Goal: Task Accomplishment & Management: Manage account settings

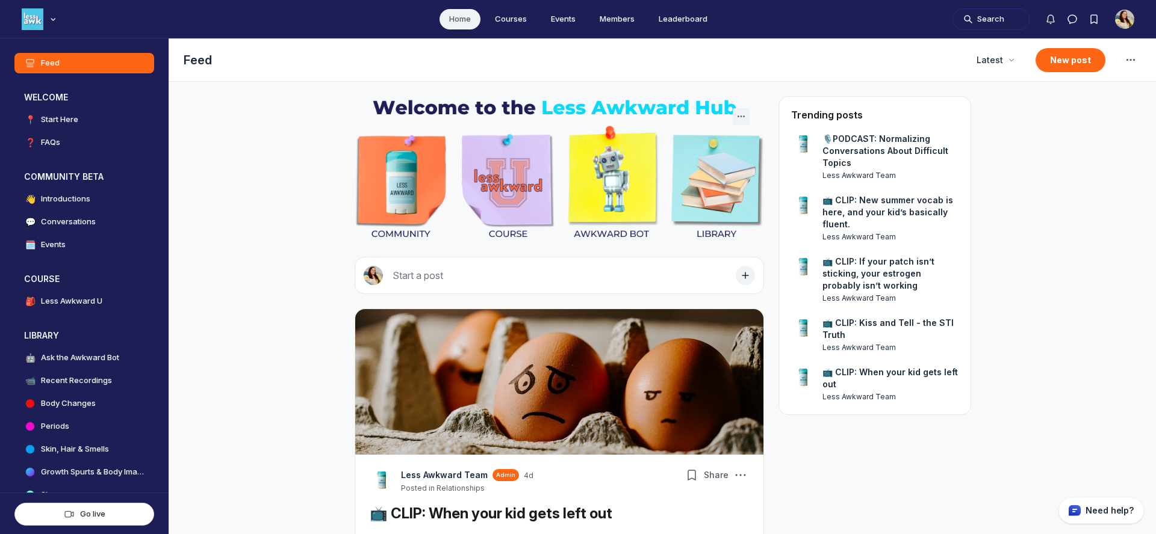
scroll to position [3566, 2305]
click at [51, 17] on icon "Main navigation bar" at bounding box center [53, 19] width 12 height 7
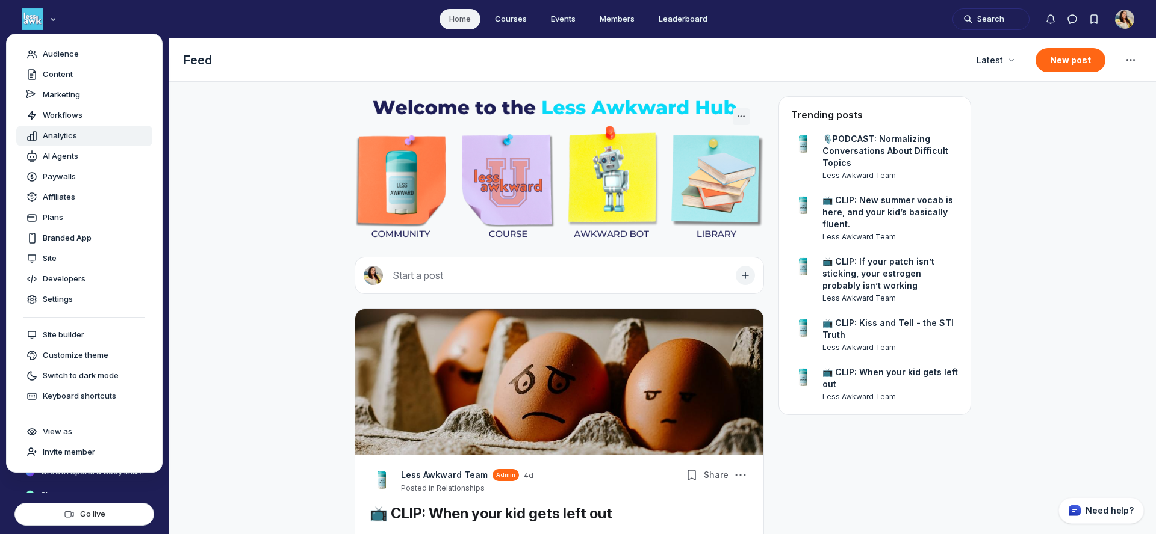
click at [56, 131] on span "Analytics" at bounding box center [60, 136] width 34 height 12
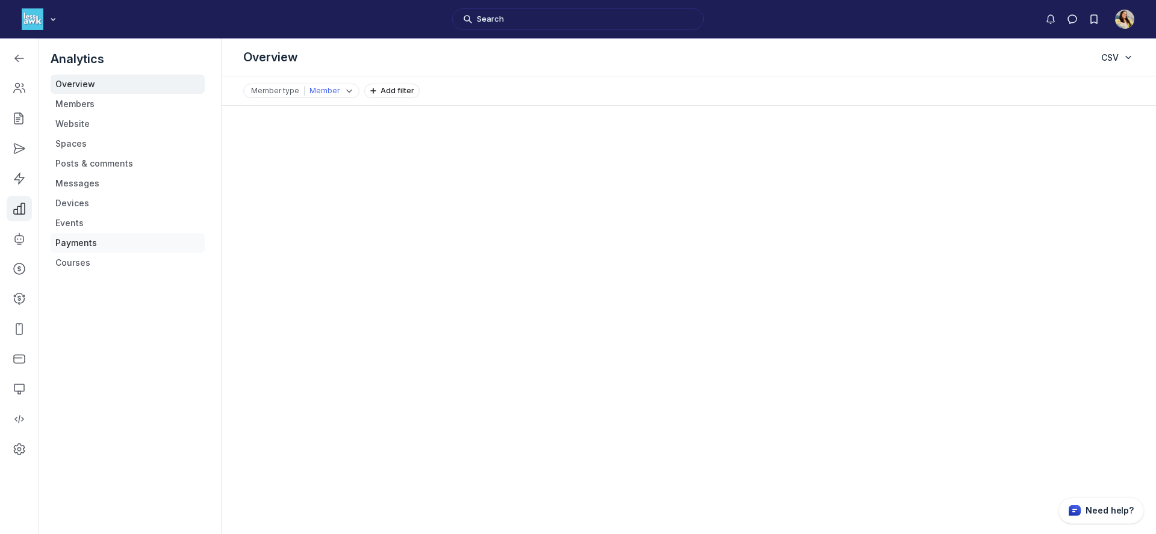
click at [82, 236] on link "Payments" at bounding box center [128, 243] width 154 height 19
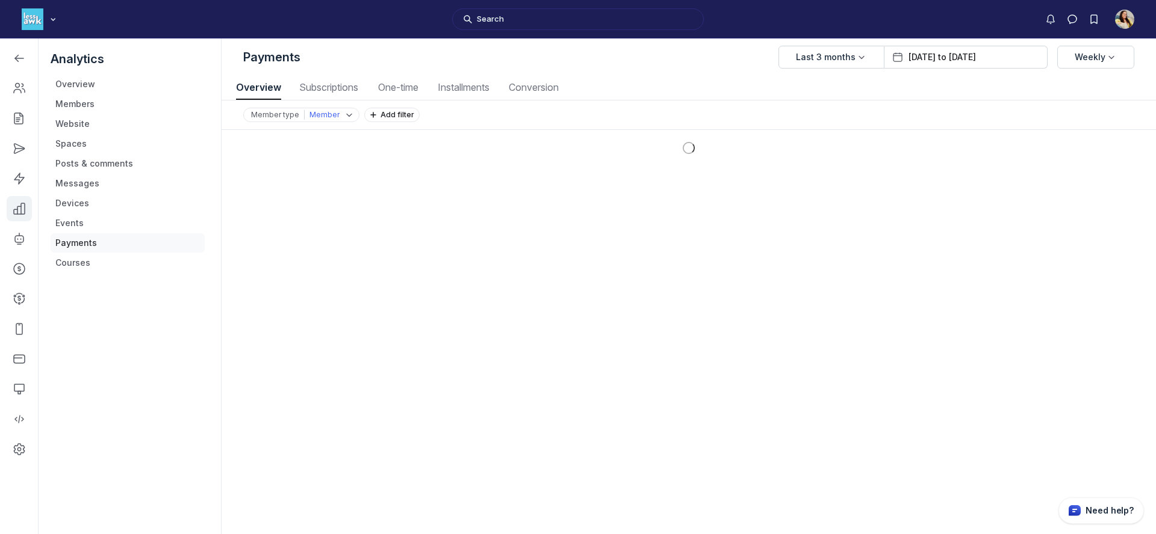
scroll to position [1629, 5620]
click at [348, 92] on span "Subscriptions" at bounding box center [329, 87] width 66 height 10
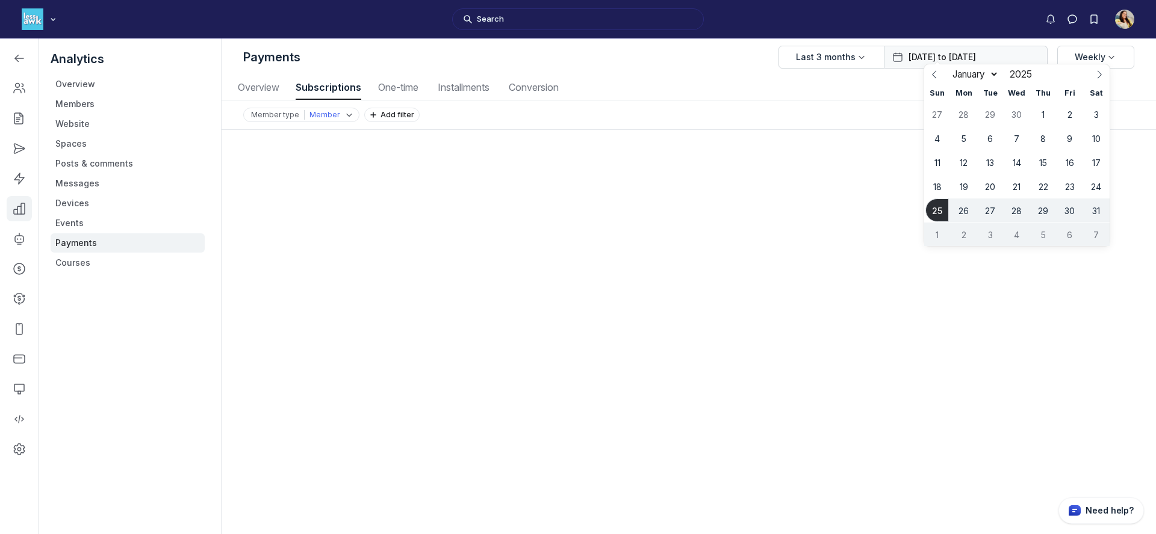
click at [1006, 55] on input "[DATE] to [DATE]" at bounding box center [973, 57] width 131 height 12
click at [998, 74] on select "January February March April May June July August" at bounding box center [973, 74] width 52 height 13
select select "7"
click at [947, 68] on select "January February March April May June July August" at bounding box center [973, 74] width 52 height 13
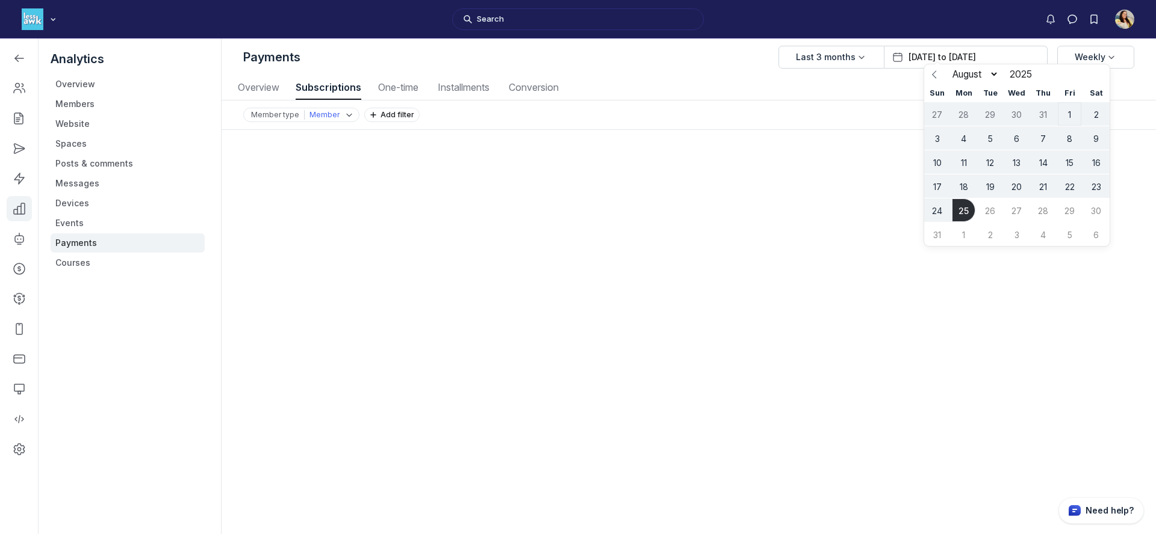
click at [1065, 113] on span "1" at bounding box center [1068, 113] width 23 height 23
click at [956, 220] on span "25" at bounding box center [963, 210] width 23 height 23
type input "[DATE] to [DATE]"
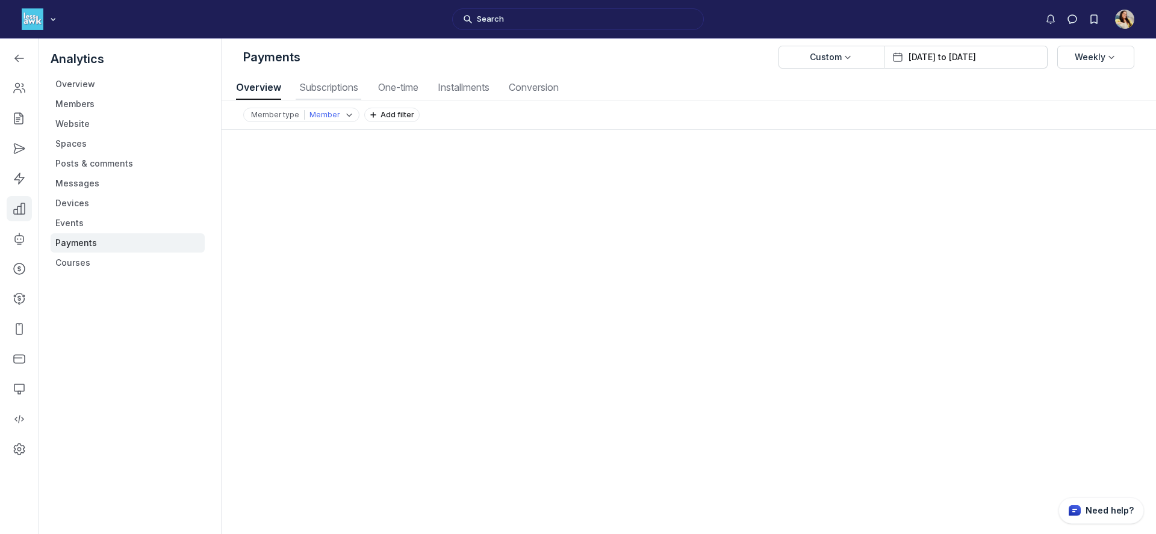
click at [324, 88] on span "Subscriptions" at bounding box center [329, 87] width 66 height 10
click at [13, 48] on link "Left Sidebar" at bounding box center [19, 58] width 25 height 25
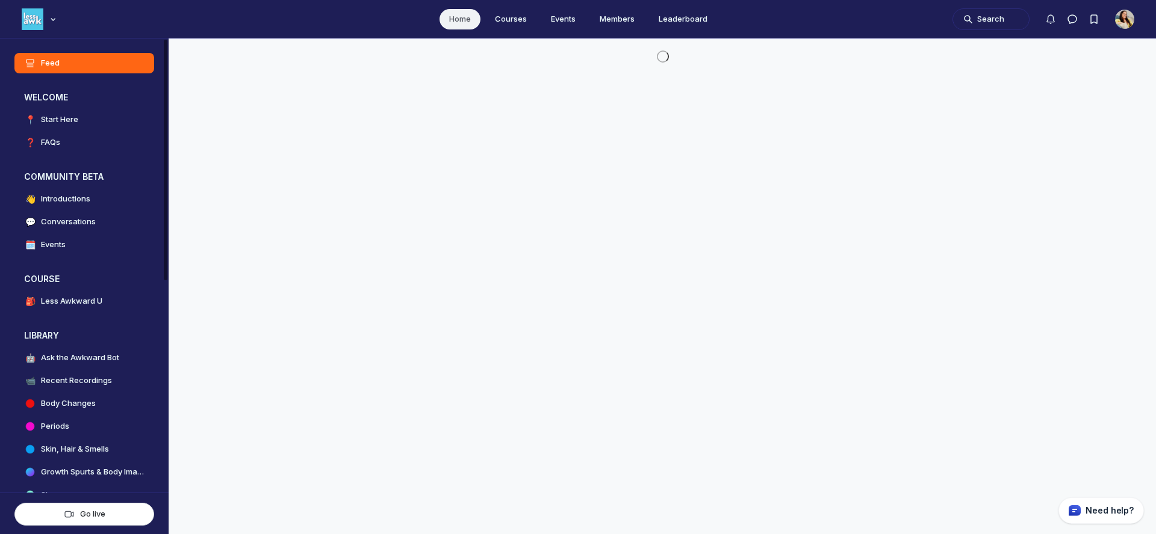
scroll to position [3566, 2305]
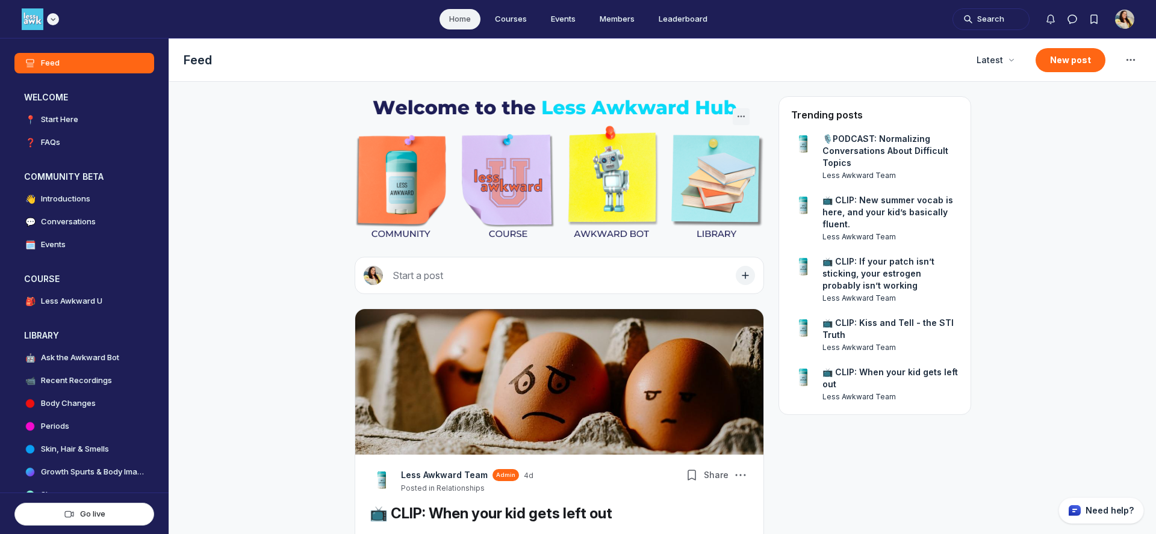
click at [43, 14] on div "Main navigation bar" at bounding box center [40, 19] width 37 height 22
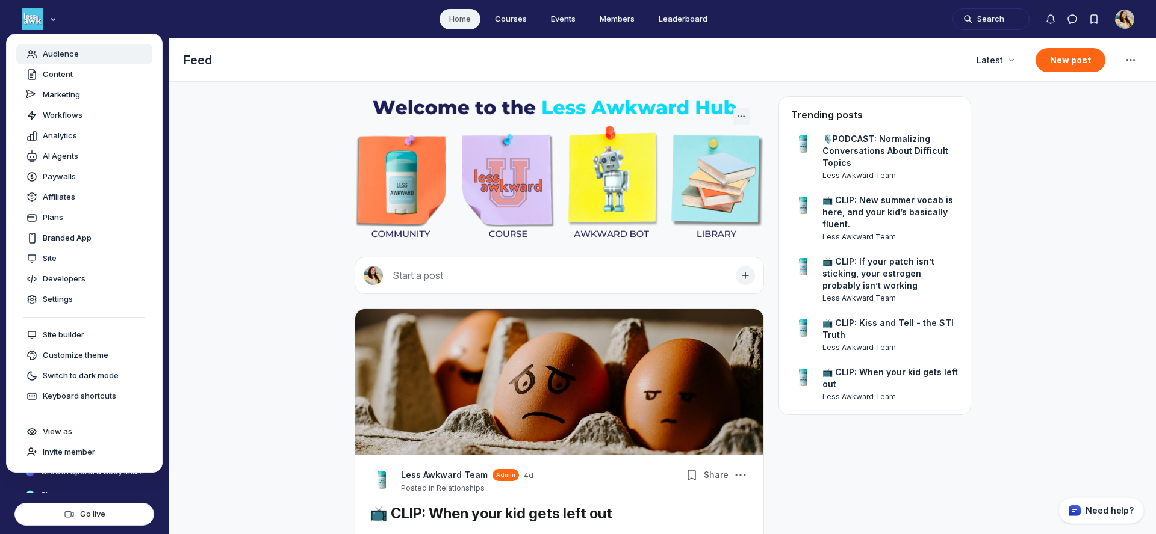
click at [58, 54] on span "Audience" at bounding box center [61, 54] width 36 height 12
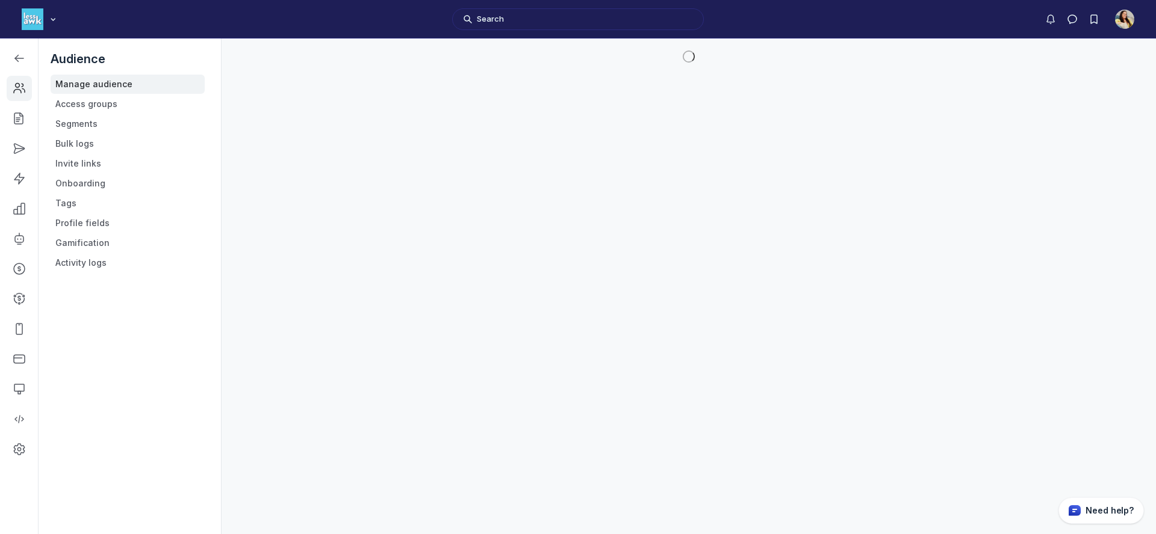
scroll to position [3753, 1715]
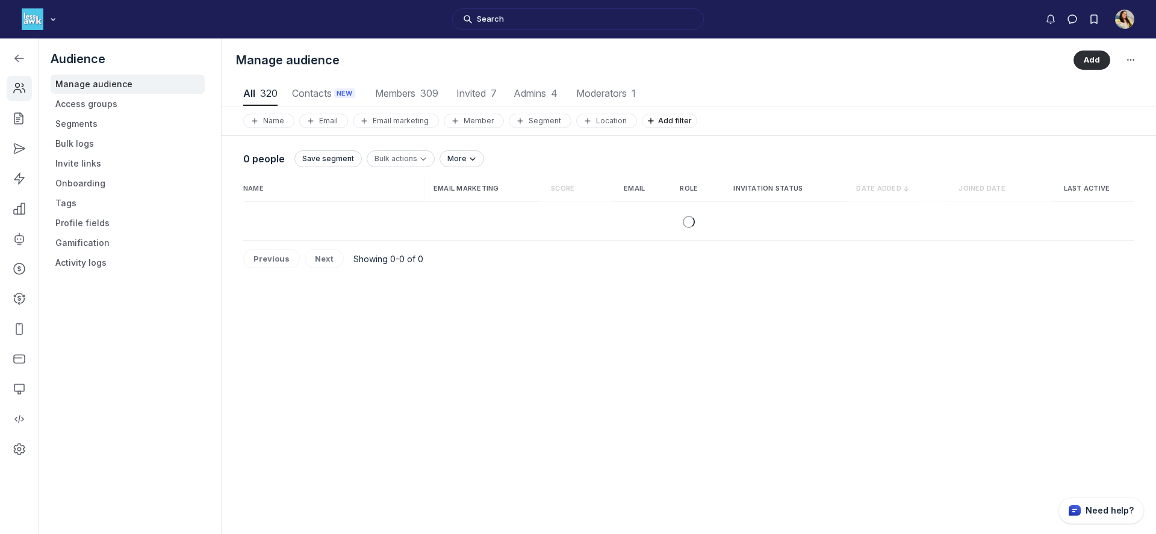
scroll to position [1626, 5534]
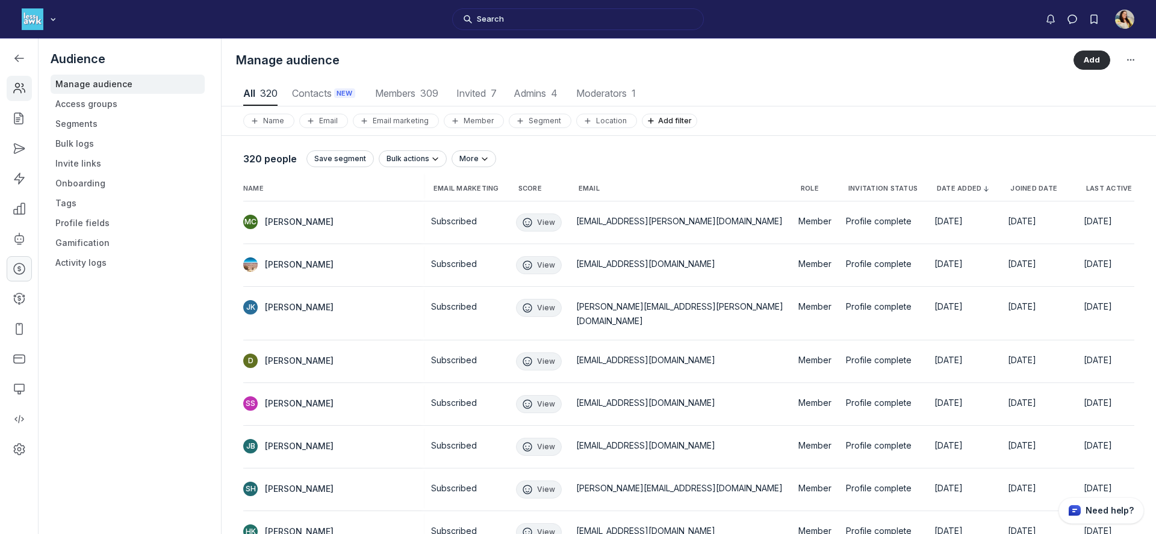
click at [23, 271] on icon "Left Sidebar" at bounding box center [19, 269] width 12 height 12
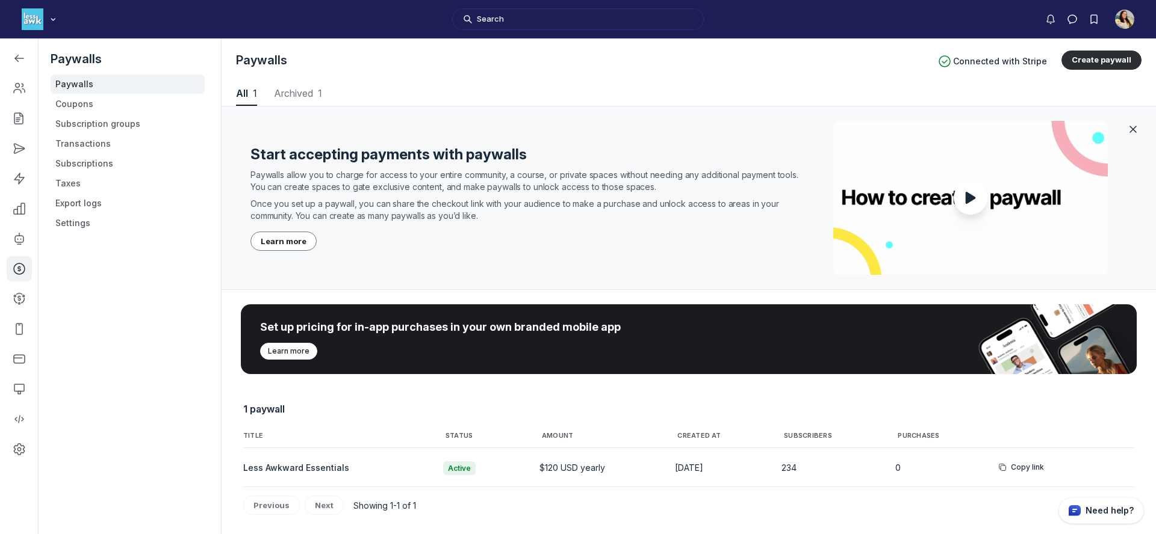
scroll to position [1629, 5620]
click at [97, 166] on link "Subscriptions" at bounding box center [128, 163] width 154 height 19
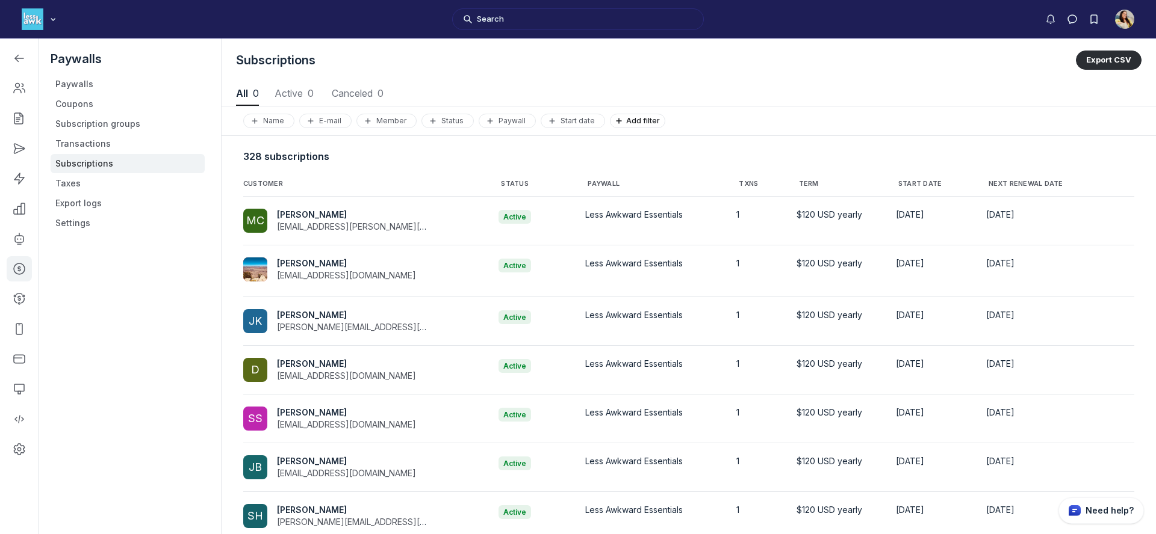
scroll to position [1629, 5620]
click at [456, 117] on div "Status" at bounding box center [448, 121] width 42 height 10
click at [618, 122] on icon "button" at bounding box center [619, 121] width 12 height 12
click at [661, 184] on button "Total amount paid" at bounding box center [719, 186] width 211 height 20
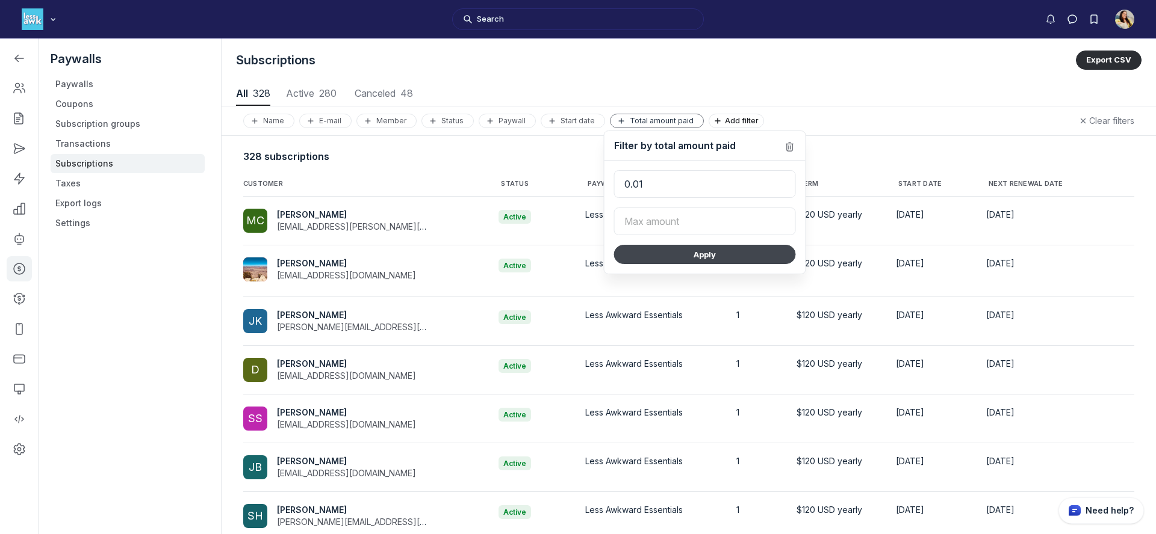
type input "0.01"
click at [687, 253] on button "Apply" at bounding box center [705, 254] width 182 height 19
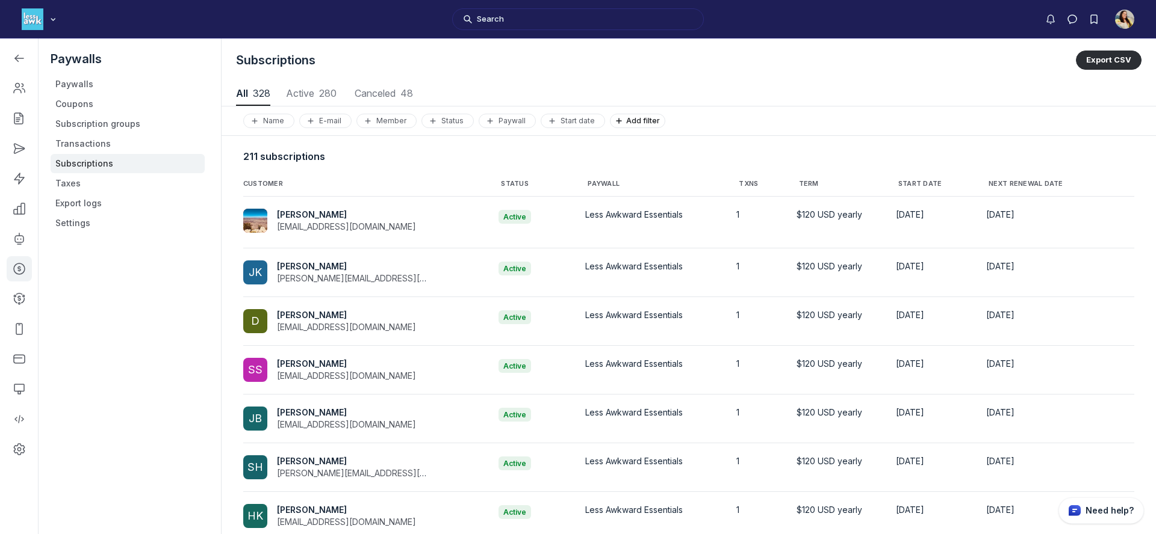
scroll to position [1629, 5620]
click at [317, 94] on span "Active 280" at bounding box center [311, 93] width 53 height 10
click at [738, 119] on span "Add filter" at bounding box center [728, 120] width 39 height 9
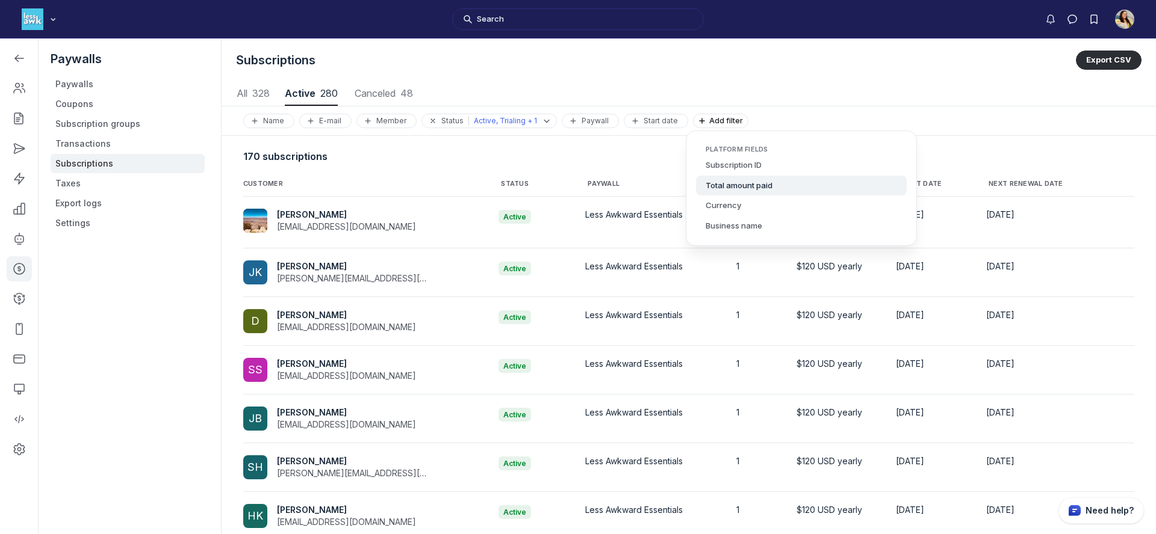
click at [734, 187] on button "Total amount paid" at bounding box center [801, 186] width 211 height 20
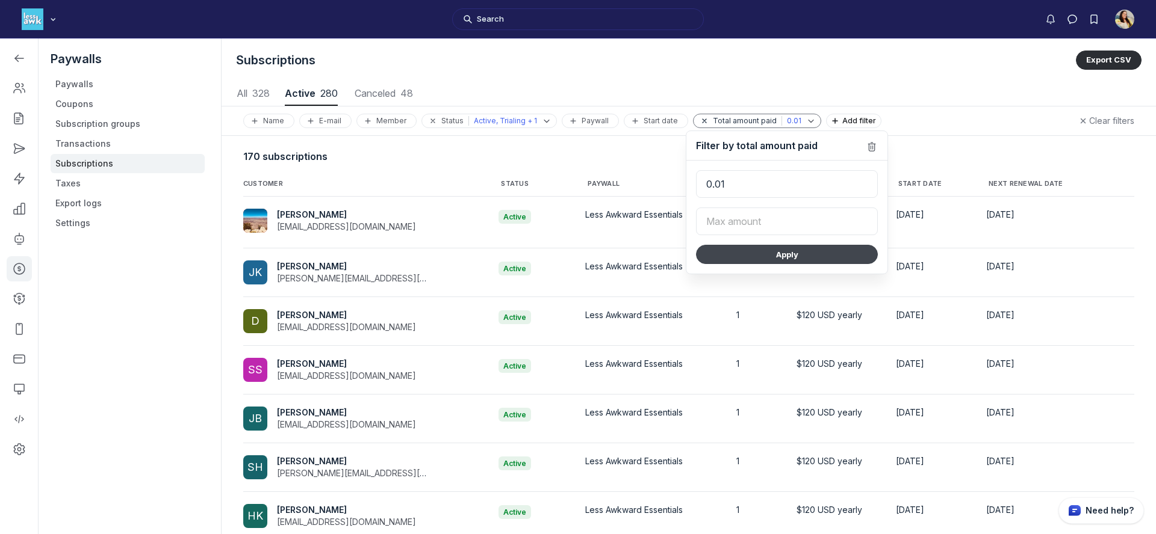
click at [751, 258] on button "Apply" at bounding box center [787, 254] width 182 height 19
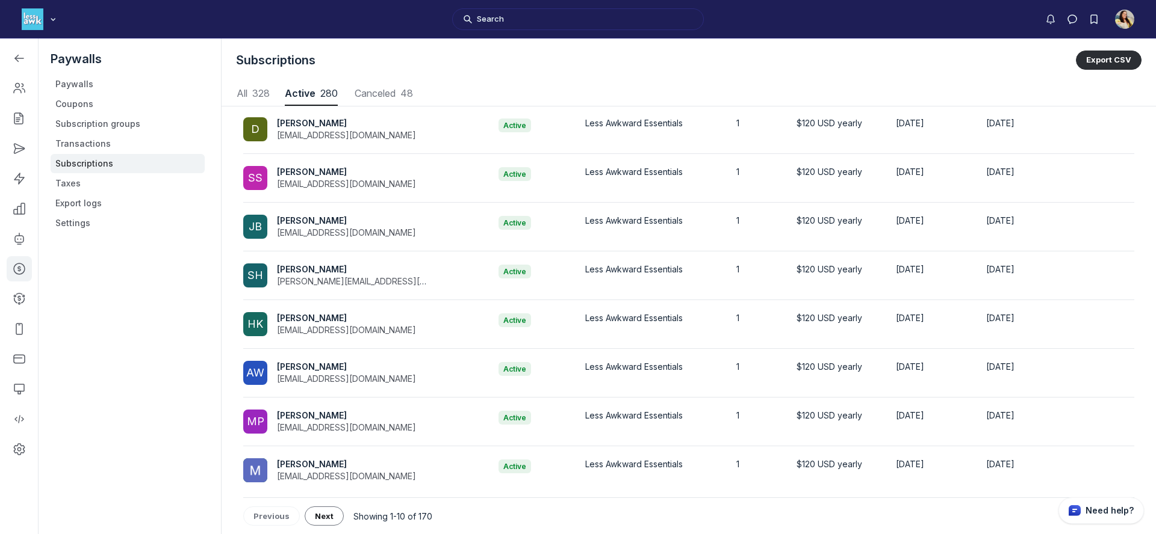
scroll to position [0, 0]
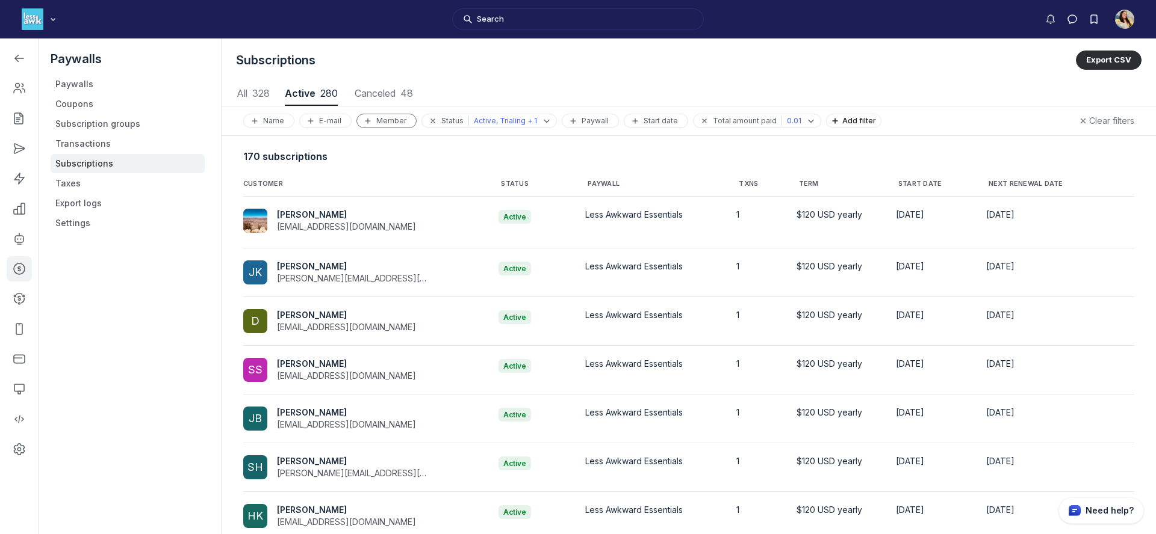
click at [377, 117] on div "Member" at bounding box center [386, 121] width 49 height 10
click at [10, 90] on link "Left Sidebar" at bounding box center [19, 88] width 25 height 25
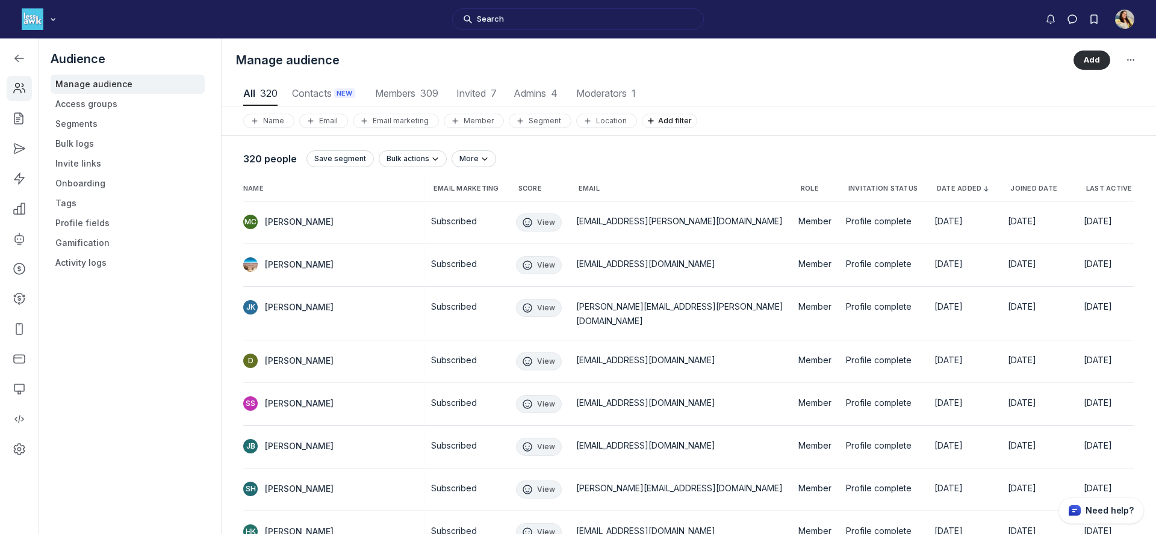
scroll to position [1626, 5534]
click at [68, 123] on link "Segments" at bounding box center [128, 123] width 154 height 19
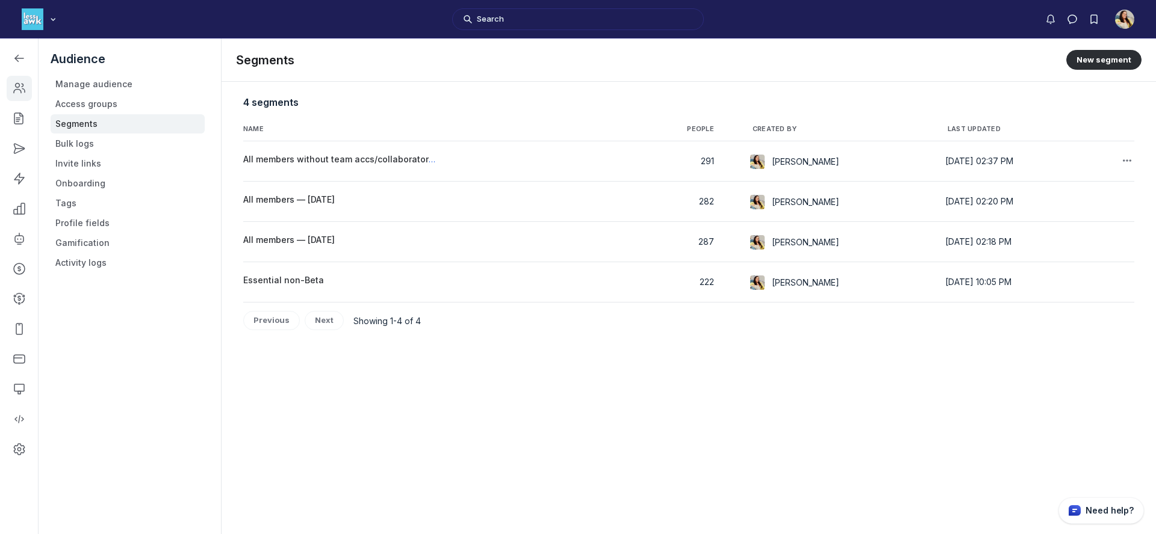
click at [415, 158] on span "All members without team accs/collaborators/guests" at bounding box center [354, 159] width 222 height 10
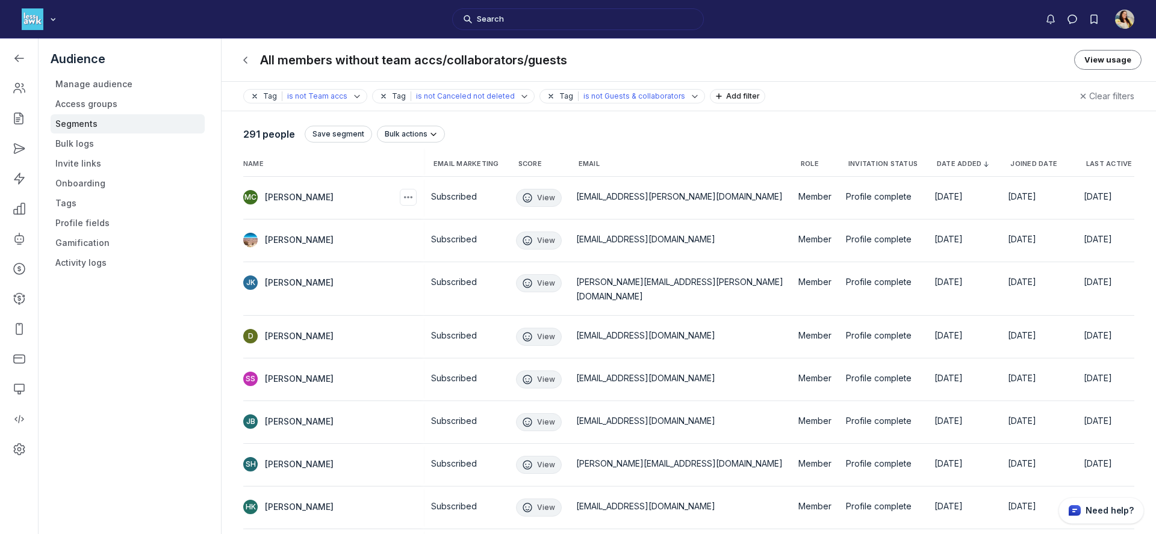
click at [283, 198] on span "[PERSON_NAME]" at bounding box center [299, 197] width 69 height 12
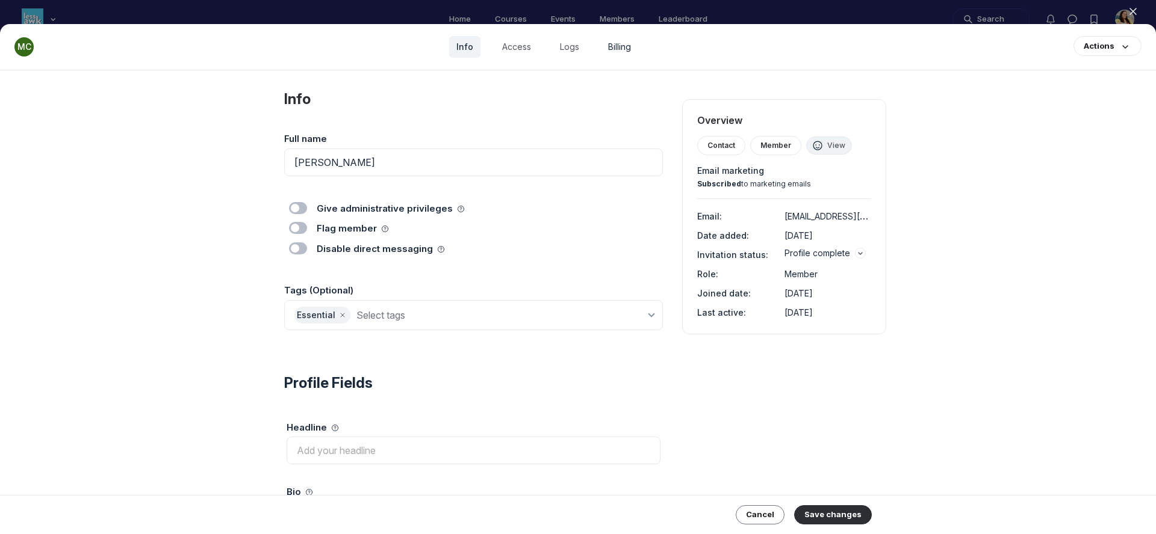
click at [627, 50] on link "Billing" at bounding box center [619, 47] width 37 height 22
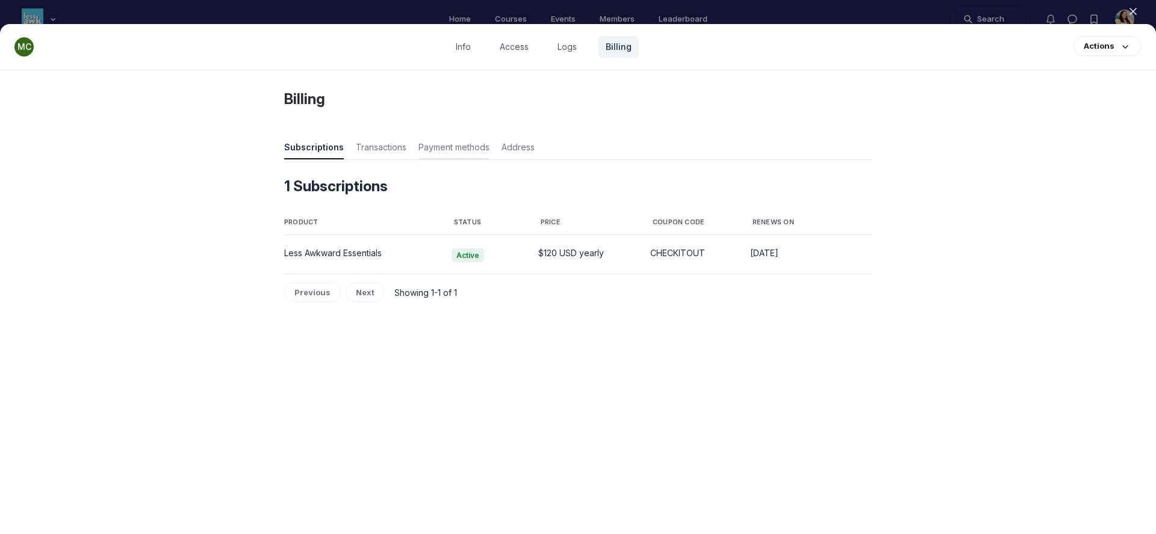
click at [452, 152] on span "Payment methods" at bounding box center [453, 149] width 71 height 17
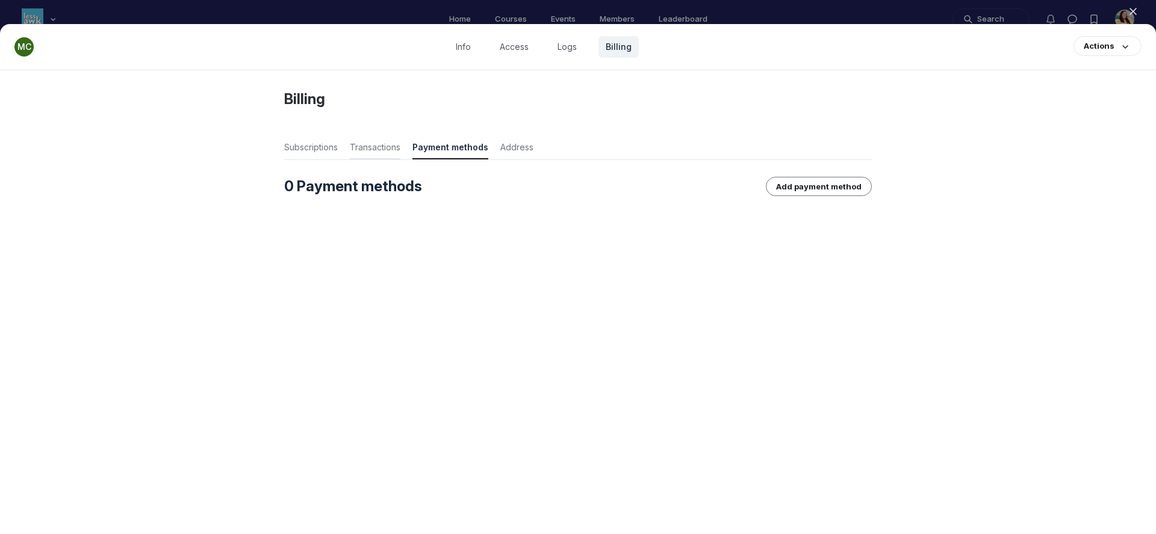
click at [376, 152] on span "Transactions" at bounding box center [375, 149] width 51 height 17
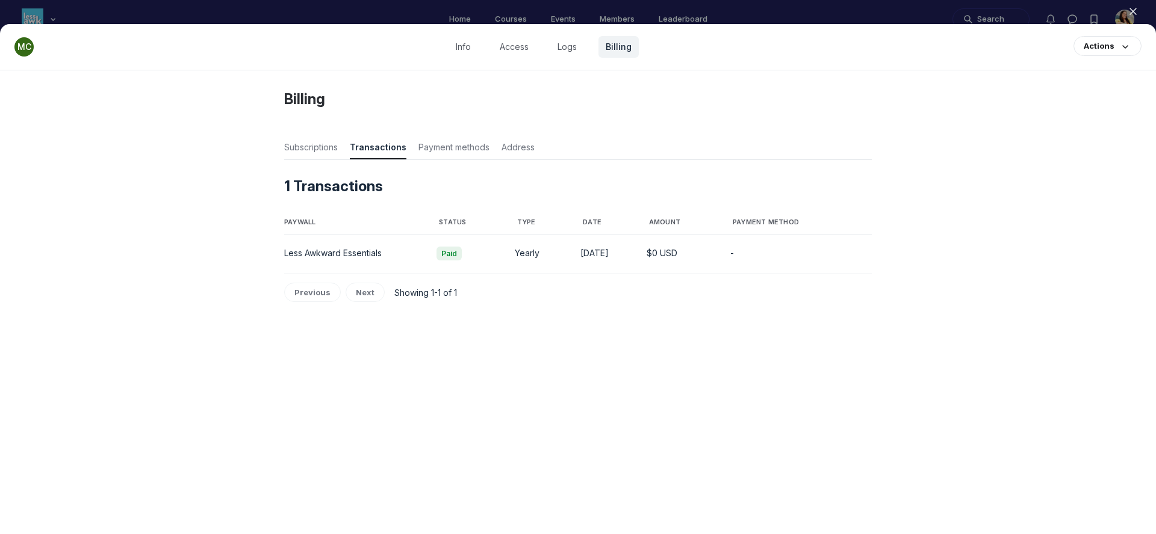
click at [524, 12] on div at bounding box center [578, 267] width 1156 height 534
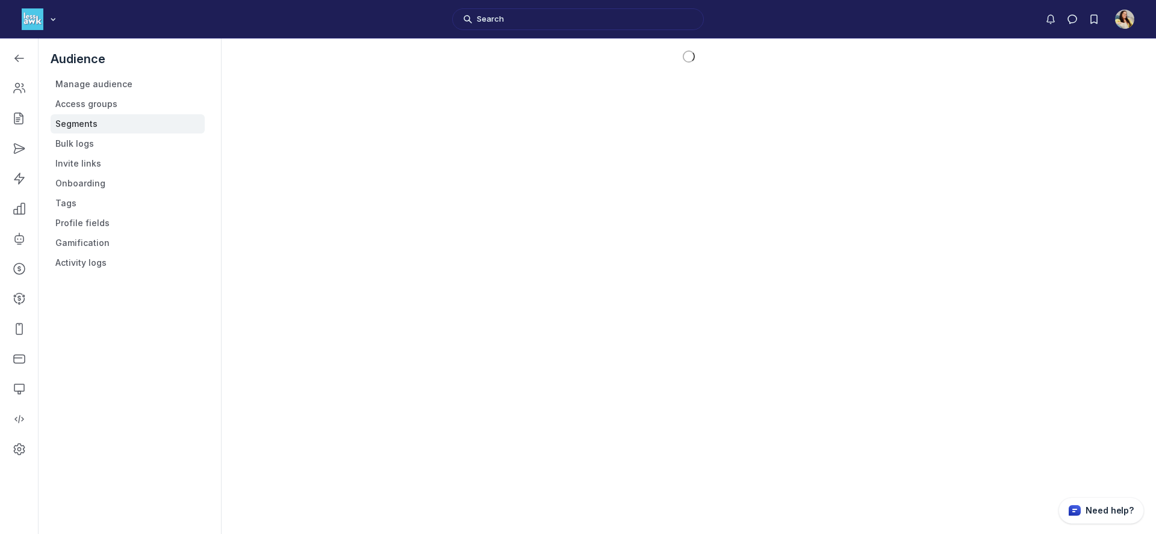
scroll to position [3753, 1715]
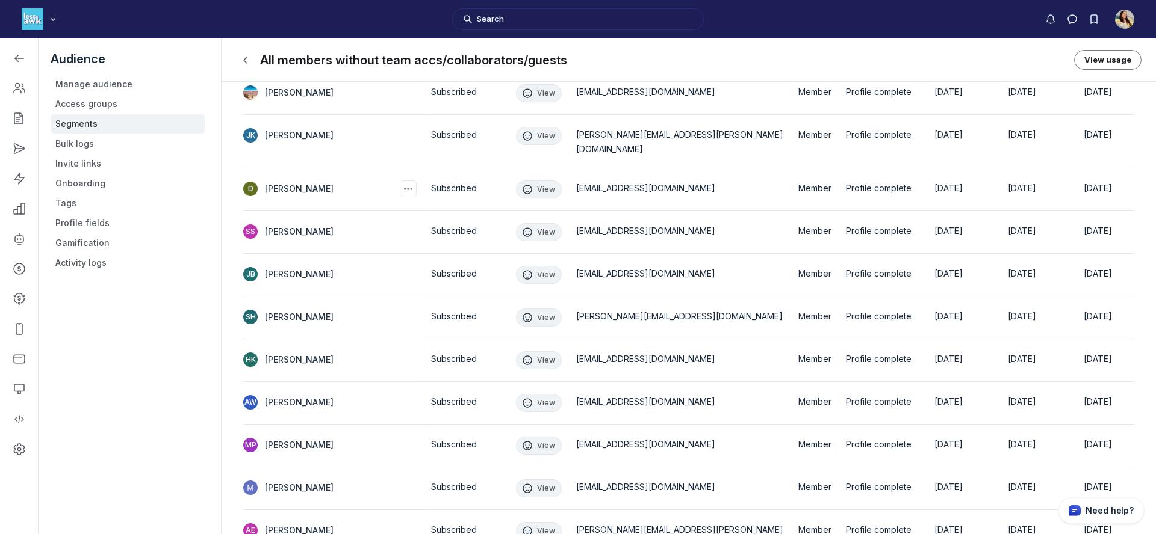
scroll to position [211, 0]
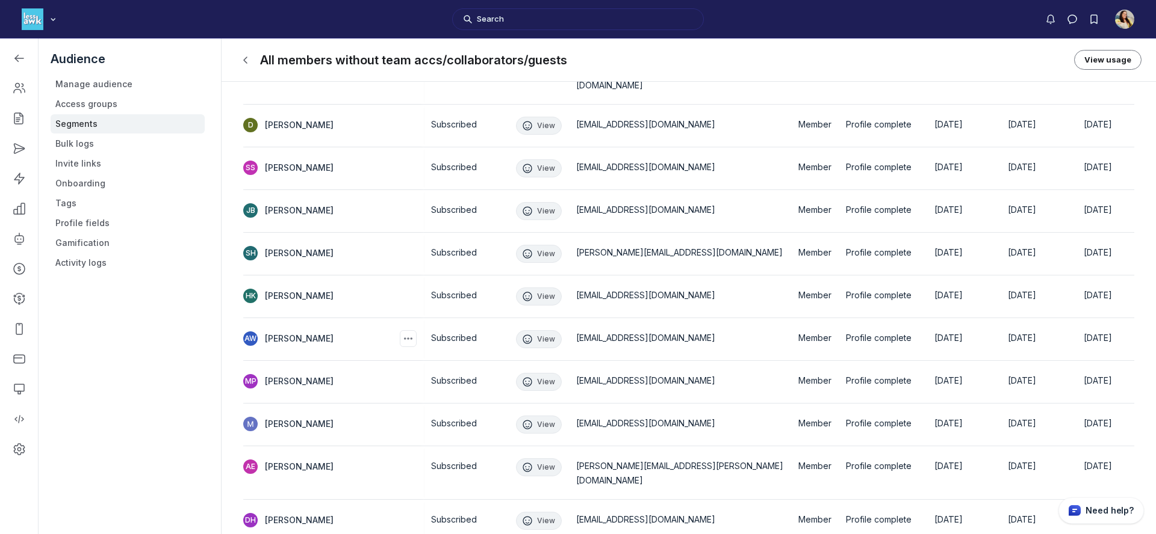
click at [305, 333] on span "[PERSON_NAME]" at bounding box center [299, 339] width 69 height 12
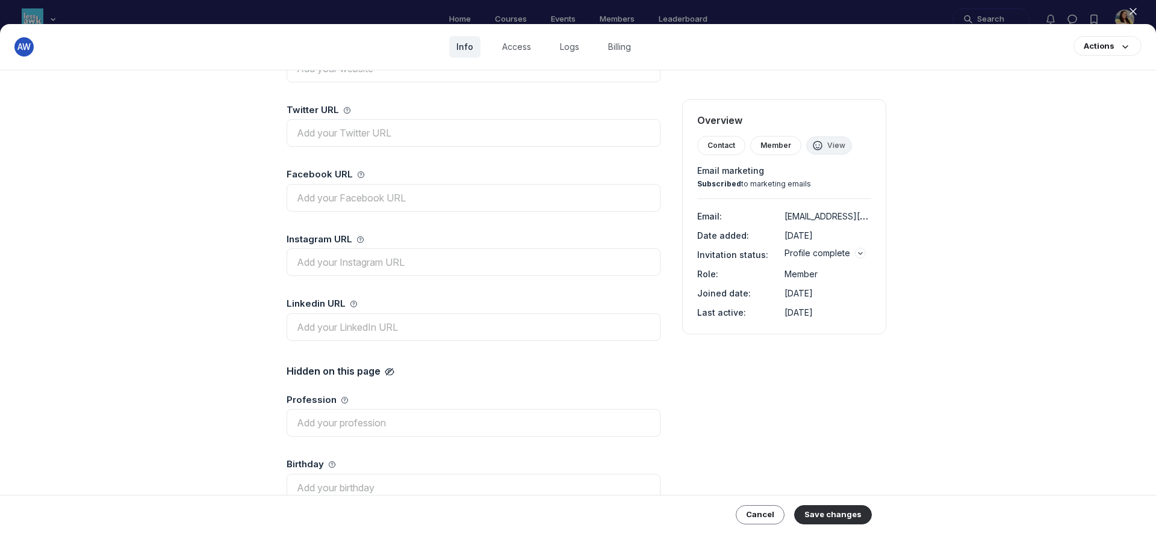
scroll to position [185, 0]
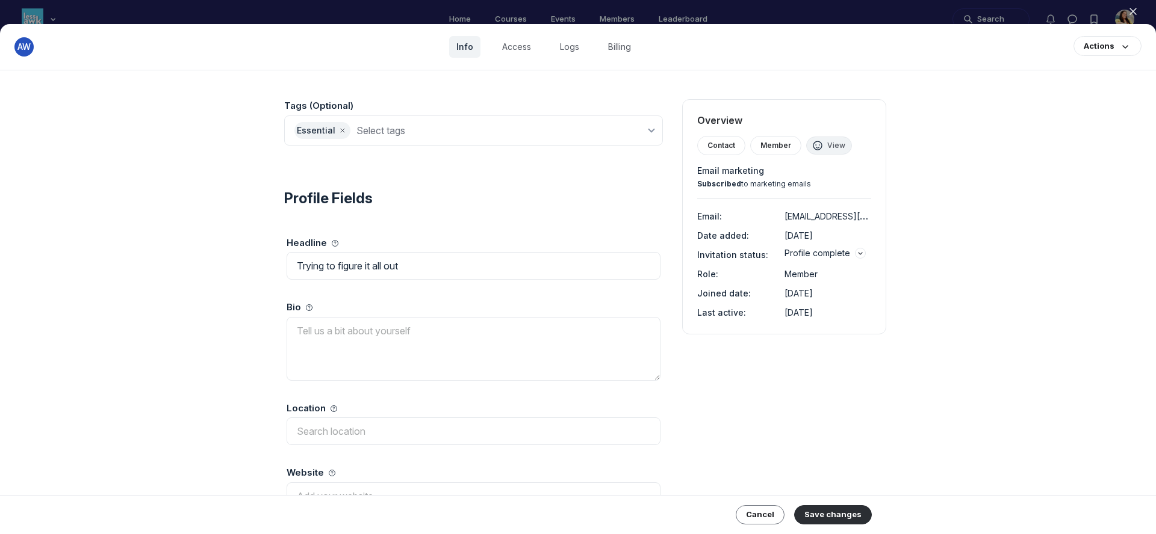
click at [1135, 10] on icon "button" at bounding box center [1133, 11] width 12 height 12
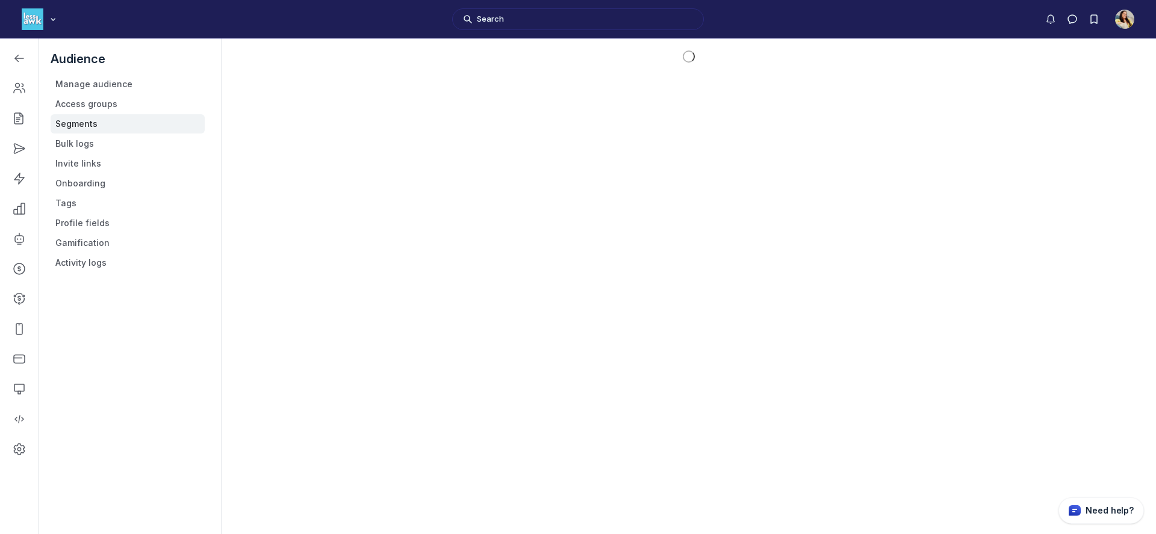
scroll to position [3753, 1715]
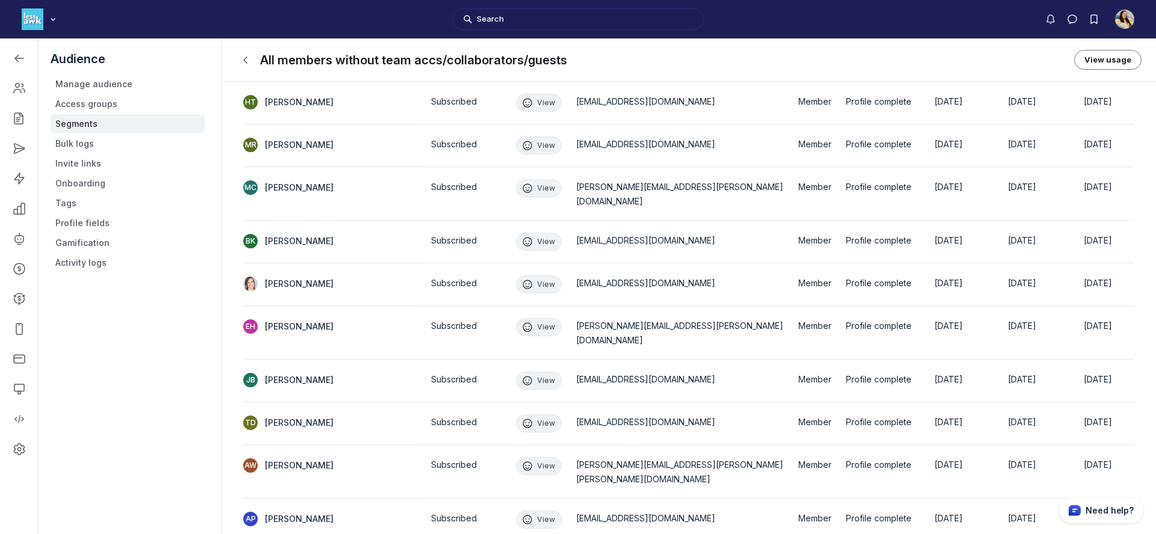
scroll to position [961, 0]
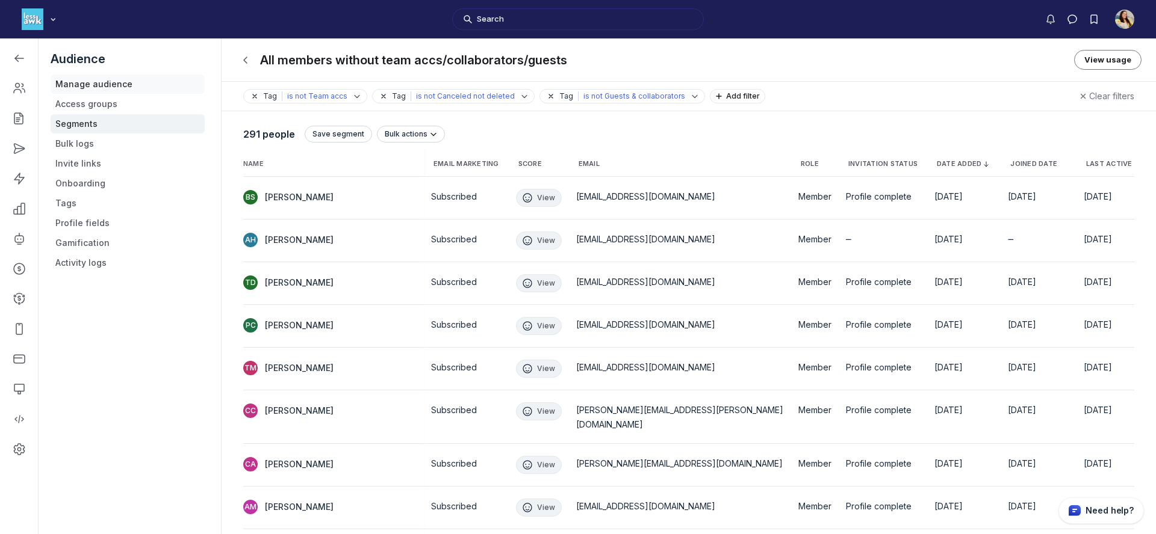
click at [120, 84] on link "Manage audience" at bounding box center [128, 84] width 154 height 19
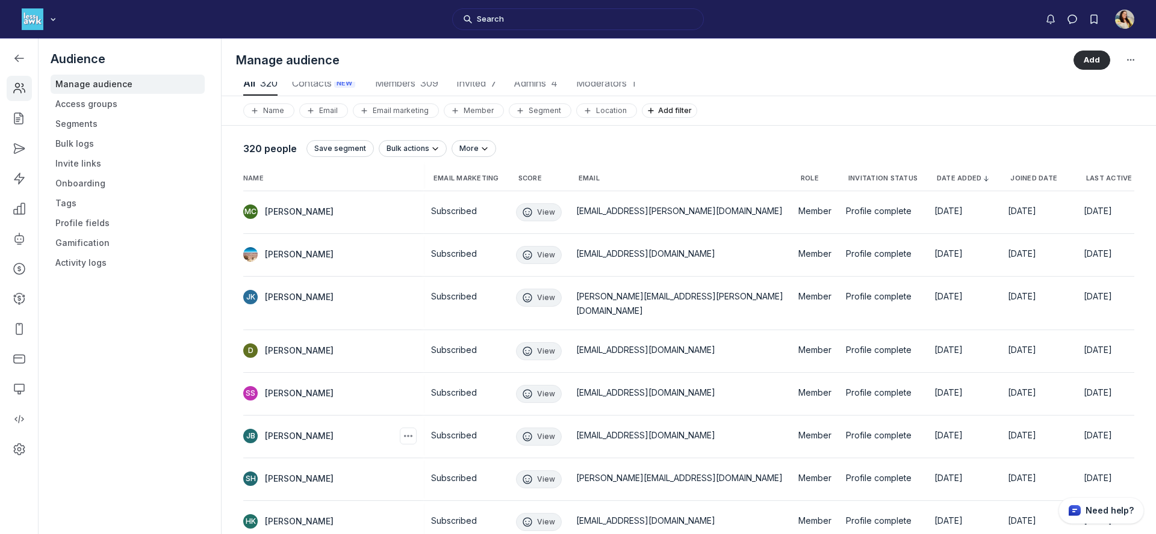
scroll to position [229, 0]
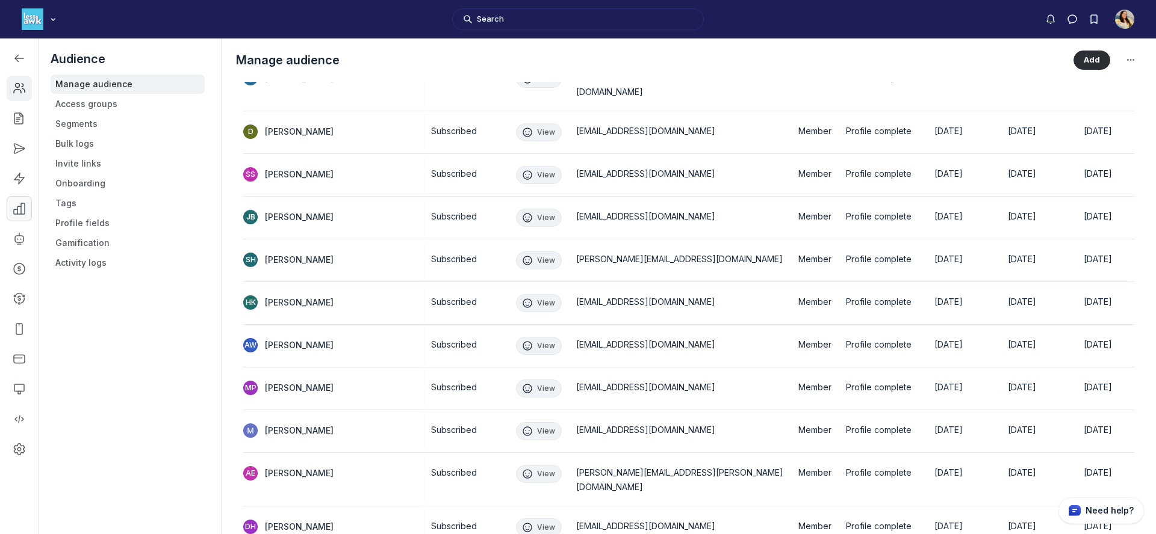
click at [17, 209] on use "Left Sidebar" at bounding box center [19, 208] width 11 height 11
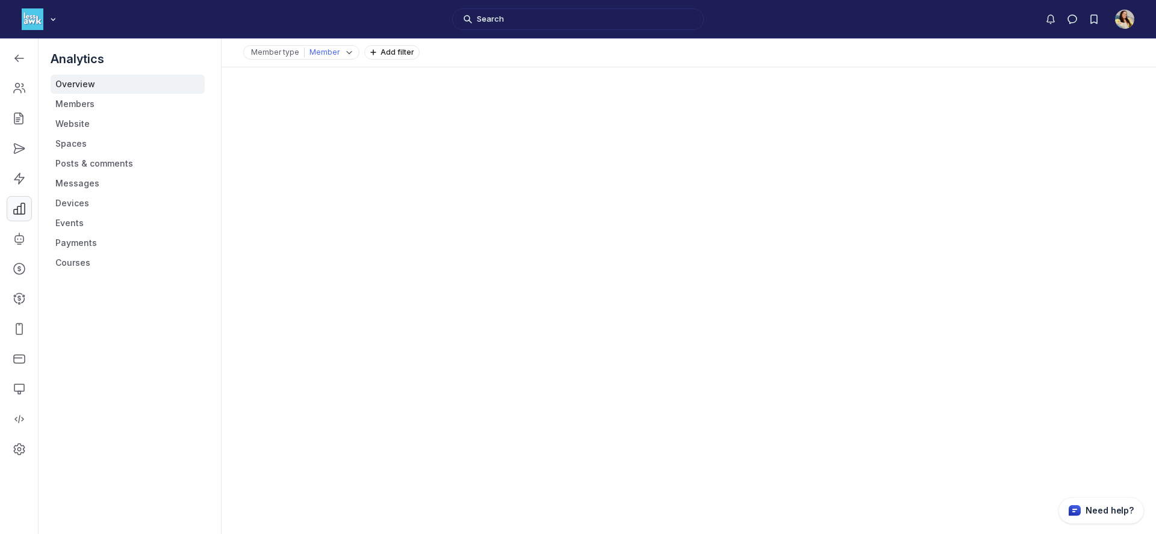
scroll to position [229, 0]
click at [17, 265] on icon "Left Sidebar" at bounding box center [19, 269] width 12 height 12
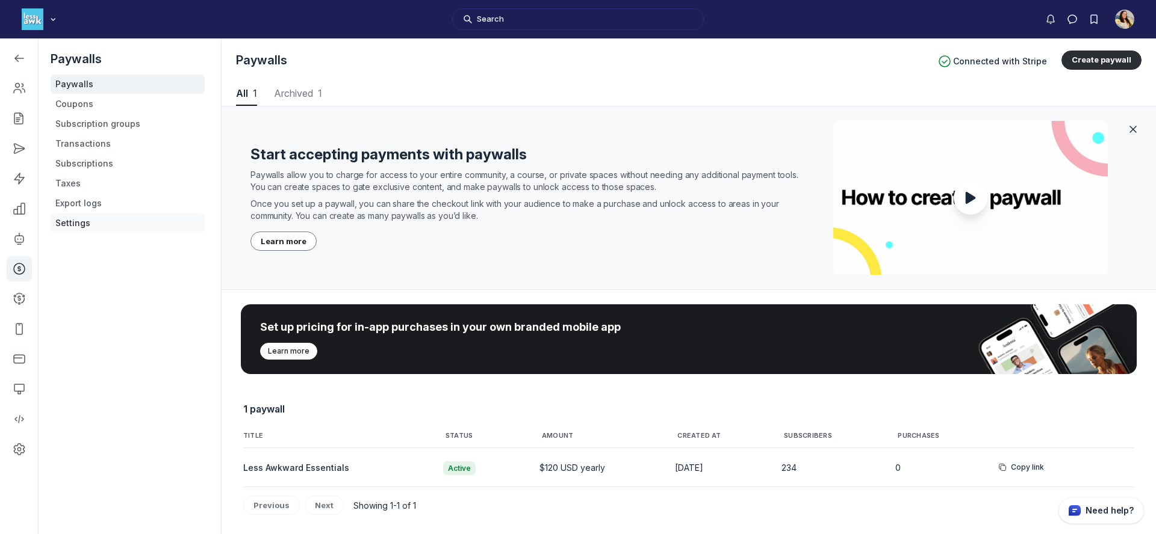
scroll to position [1629, 5620]
click at [94, 170] on link "Subscriptions" at bounding box center [128, 163] width 154 height 19
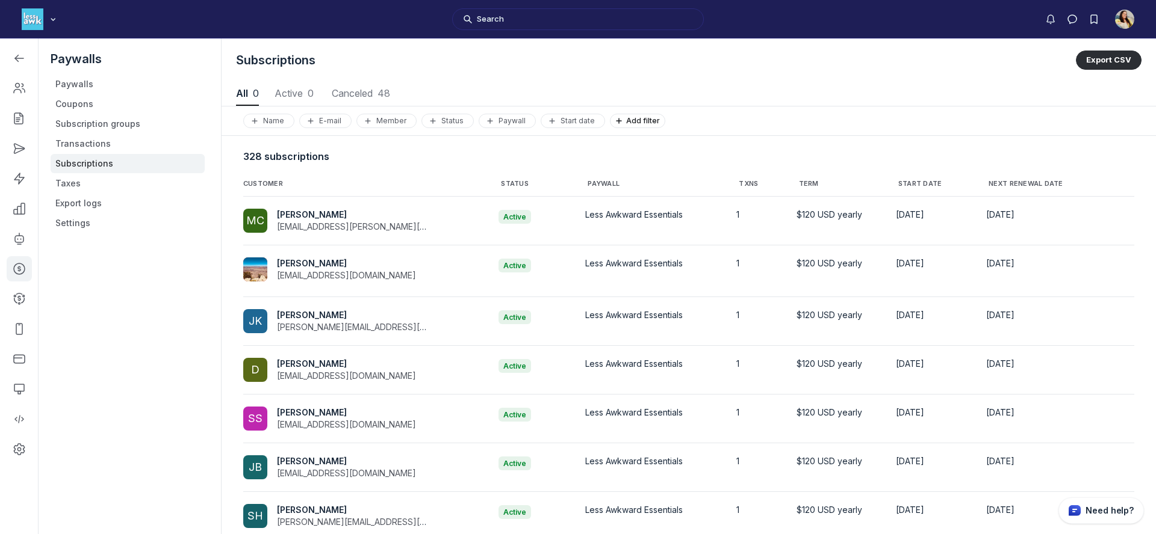
scroll to position [1629, 5620]
click at [413, 92] on nav "All 328 All 328 Active 280 Active 280 Canceled 48 Canceled 48" at bounding box center [688, 94] width 905 height 24
click at [403, 91] on span "48" at bounding box center [406, 93] width 13 height 12
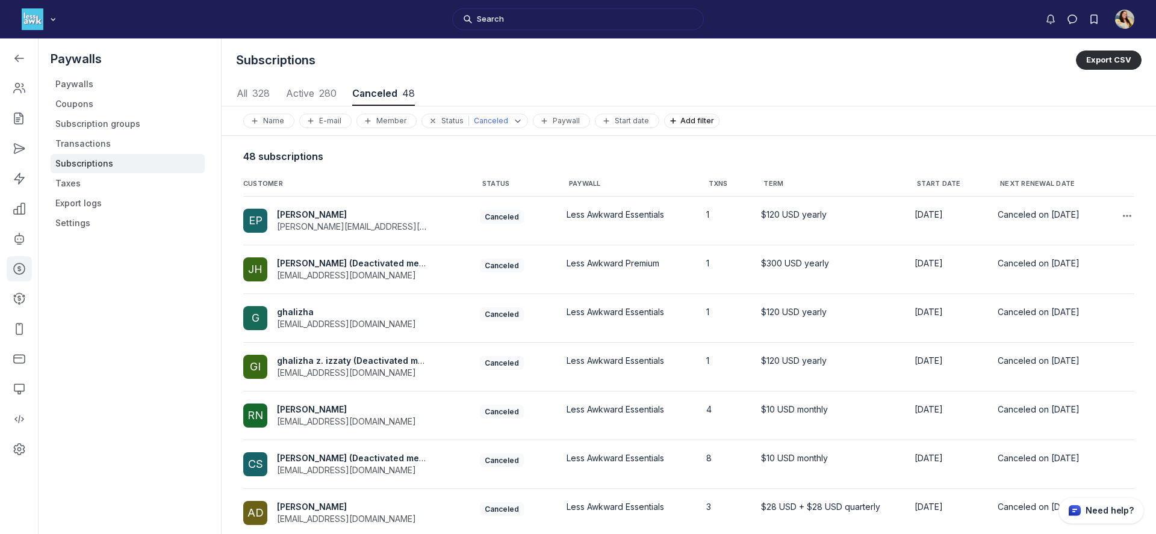
scroll to position [186, 0]
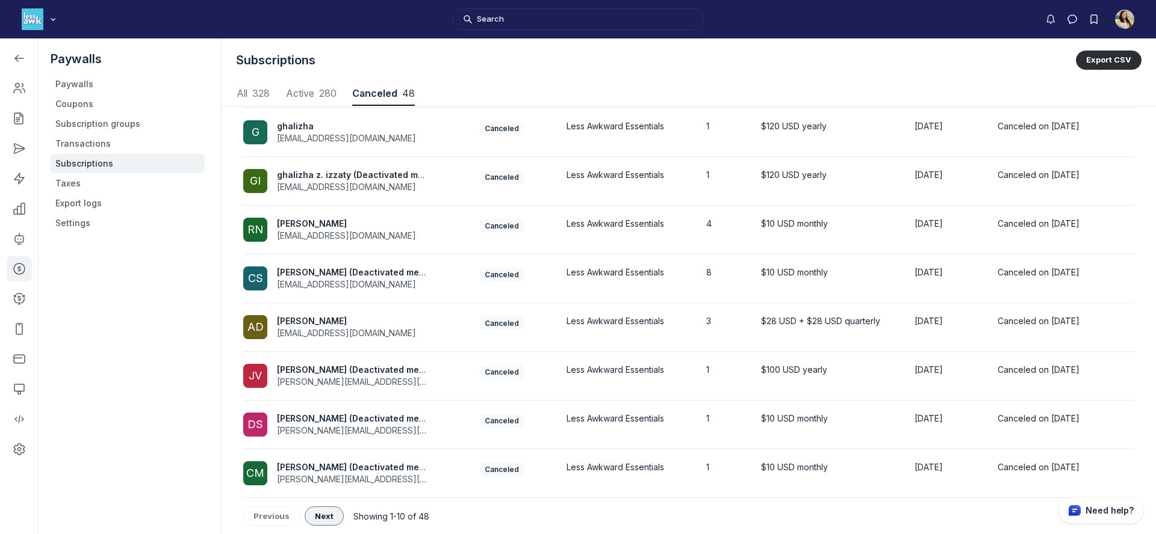
click at [327, 516] on span "Next" at bounding box center [324, 517] width 19 height 10
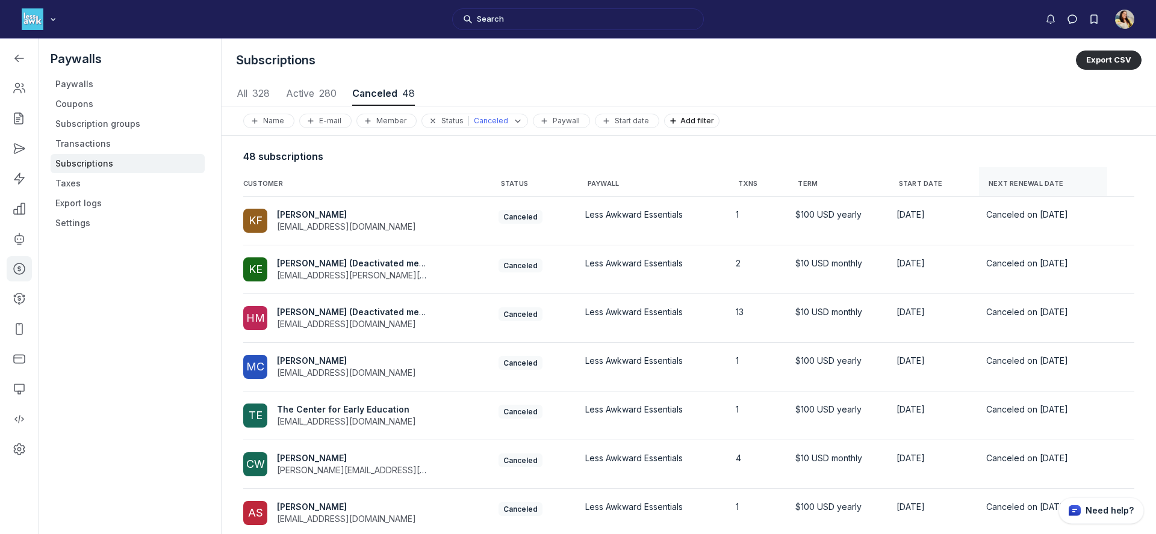
click at [1000, 190] on th "NEXT RENEWAL DATE" at bounding box center [1043, 181] width 128 height 29
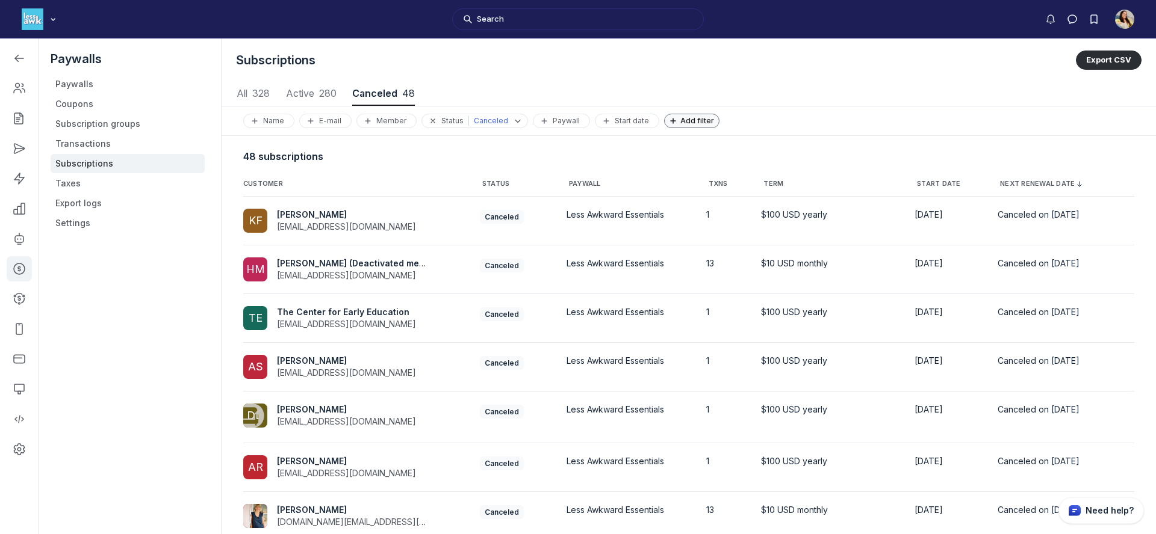
click at [683, 124] on span "Add filter" at bounding box center [699, 120] width 39 height 9
click at [699, 185] on button "Total amount paid" at bounding box center [771, 186] width 211 height 20
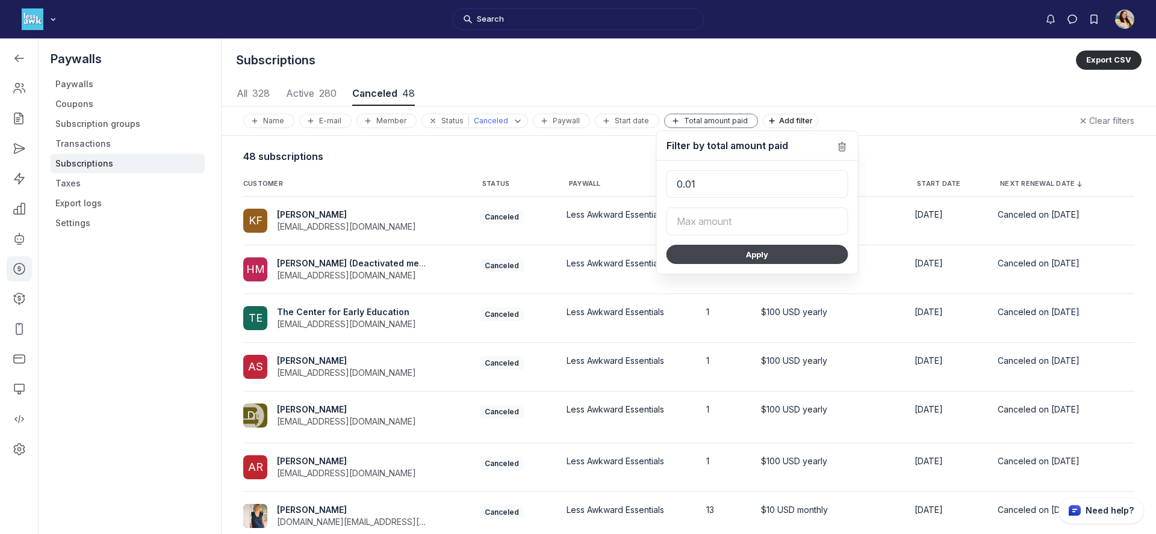
type input "0.01"
click at [749, 255] on button "Apply" at bounding box center [757, 254] width 182 height 19
